Goal: Entertainment & Leisure: Browse casually

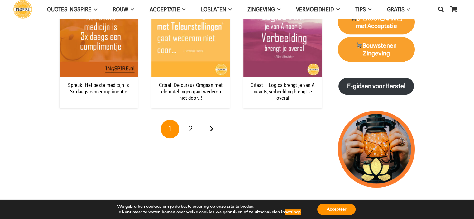
scroll to position [648, 0]
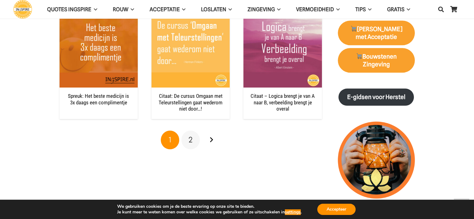
click at [189, 142] on span "2" at bounding box center [191, 139] width 4 height 9
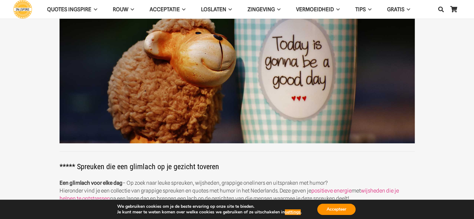
scroll to position [27, 0]
